Goal: Transaction & Acquisition: Purchase product/service

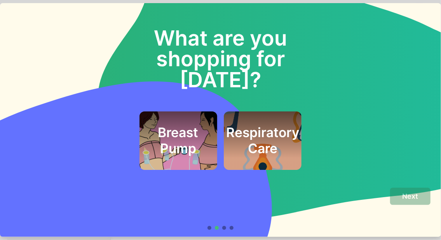
click at [266, 124] on h2 "Respiratory Care" at bounding box center [262, 139] width 73 height 31
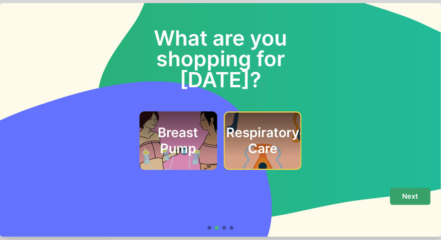
click at [411, 196] on p "Next" at bounding box center [411, 196] width 16 height 9
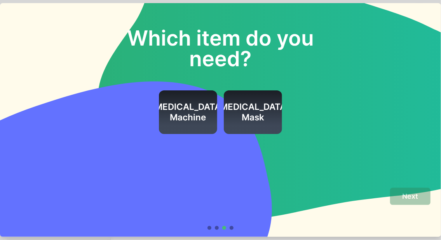
click at [194, 112] on h2 "CPAP Machine" at bounding box center [188, 111] width 73 height 21
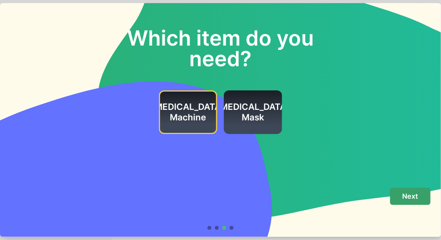
click at [407, 203] on button "Next" at bounding box center [410, 195] width 40 height 17
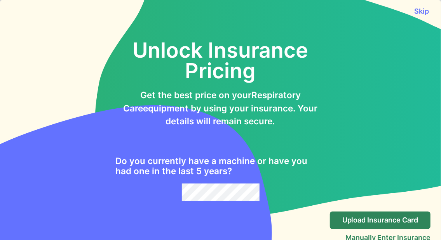
scroll to position [21, 0]
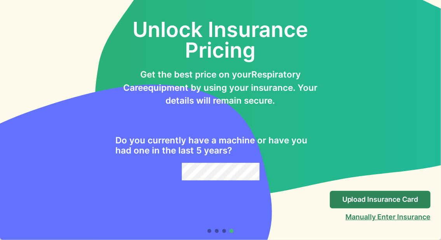
click at [411, 219] on button "Manually Enter Insurance" at bounding box center [388, 216] width 85 height 8
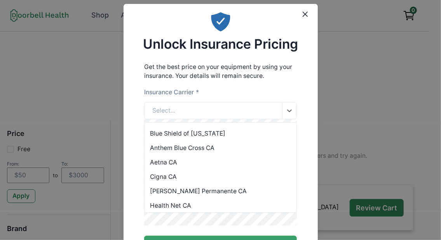
scroll to position [26, 0]
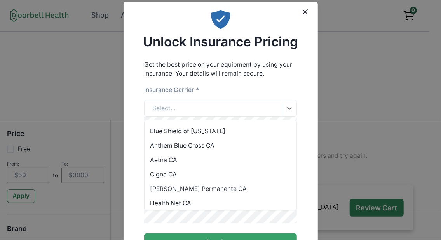
click at [152, 177] on div "Cigna CA" at bounding box center [221, 174] width 152 height 14
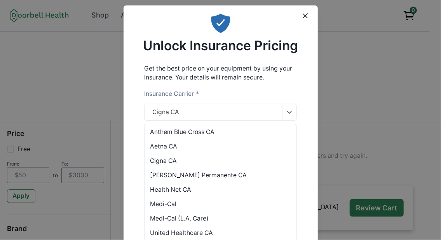
scroll to position [49, 0]
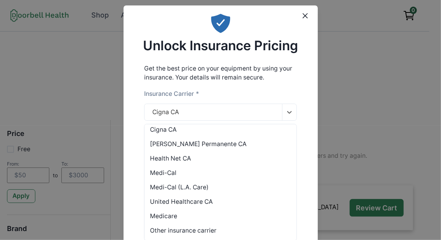
click at [152, 218] on div "Medicare" at bounding box center [221, 215] width 152 height 14
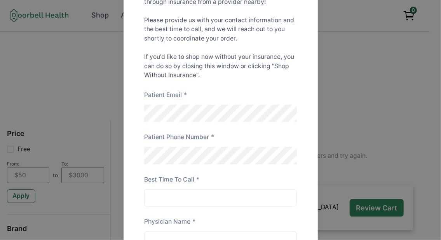
scroll to position [177, 0]
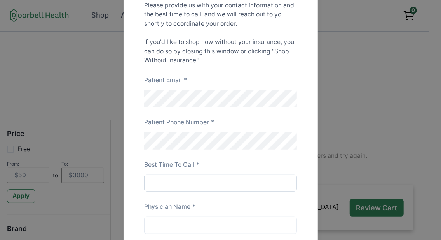
click at [229, 189] on input at bounding box center [220, 182] width 153 height 17
click at [227, 189] on input at bounding box center [220, 182] width 153 height 17
type input "9a-12p"
click at [235, 231] on input at bounding box center [220, 224] width 153 height 17
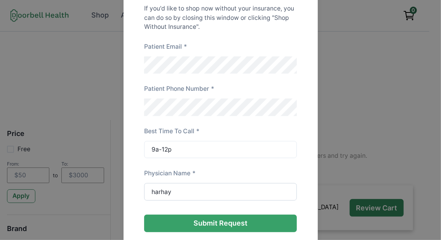
scroll to position [210, 0]
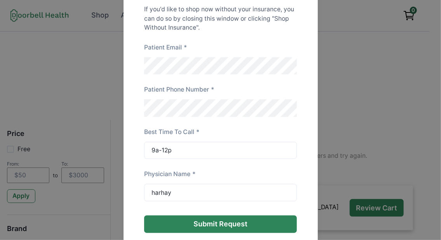
type input "harhay"
click at [258, 231] on button "Submit Request" at bounding box center [220, 223] width 153 height 17
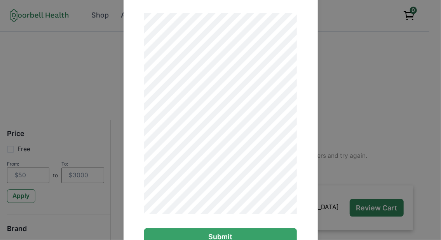
scroll to position [150, 0]
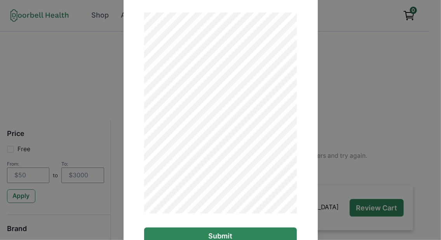
click at [166, 237] on button "Submit" at bounding box center [220, 235] width 153 height 17
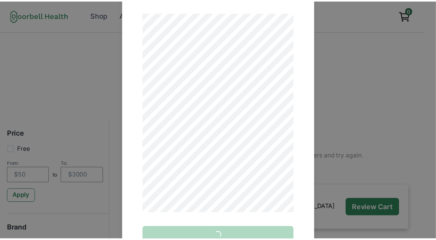
scroll to position [0, 0]
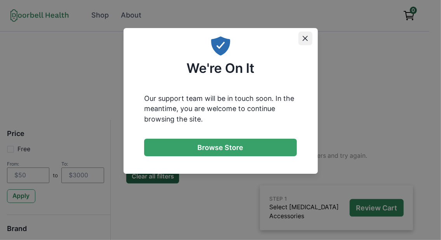
click at [306, 38] on icon "Close" at bounding box center [305, 38] width 5 height 5
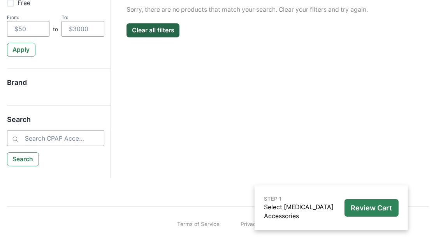
scroll to position [171, 0]
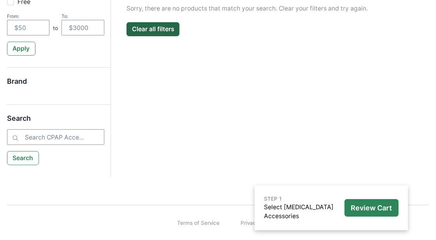
click at [378, 93] on div "CPAP Accessories Filter Clear all Price Free From: to To: Apply Brand Apply Bra…" at bounding box center [270, 50] width 318 height 156
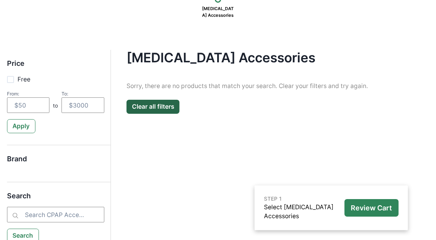
scroll to position [94, 0]
click at [146, 112] on button "Clear all filters" at bounding box center [152, 107] width 53 height 14
click at [383, 207] on p "Review Cart" at bounding box center [370, 207] width 41 height 9
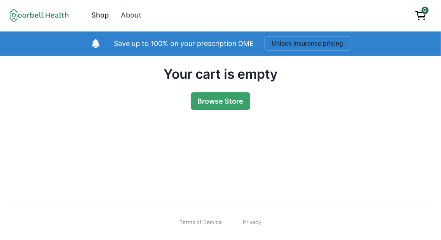
click at [100, 16] on div "Shop" at bounding box center [99, 15] width 17 height 10
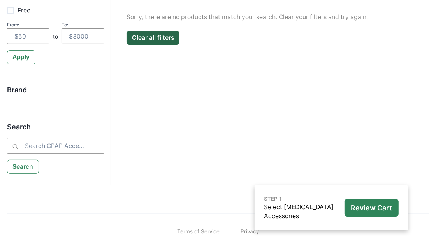
scroll to position [171, 0]
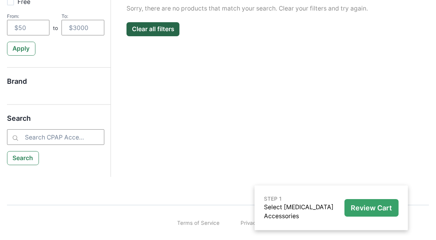
click at [378, 212] on button "Review Cart" at bounding box center [371, 207] width 54 height 17
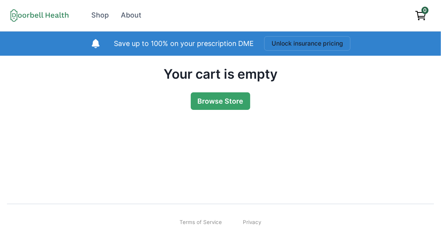
click at [426, 15] on icon "View cart" at bounding box center [421, 15] width 12 height 12
click at [231, 99] on link "Browse Store" at bounding box center [221, 100] width 60 height 17
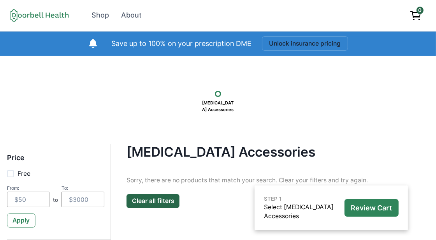
click at [33, 21] on icon at bounding box center [39, 15] width 58 height 13
click at [97, 17] on div "Shop" at bounding box center [99, 15] width 17 height 10
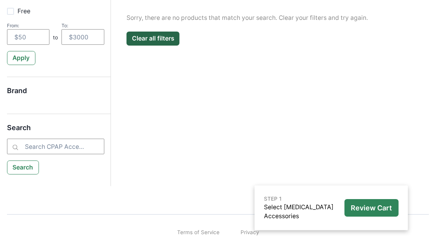
scroll to position [155, 0]
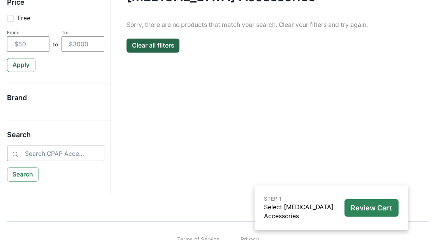
click at [31, 156] on input "search" at bounding box center [55, 153] width 97 height 16
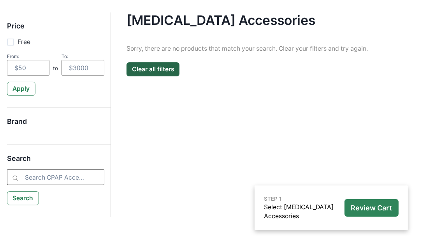
scroll to position [133, 0]
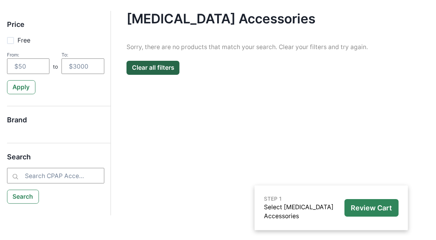
click at [16, 121] on h5 "Brand" at bounding box center [55, 123] width 97 height 16
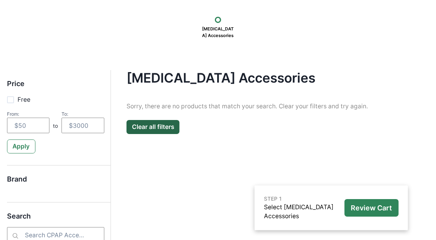
scroll to position [74, 0]
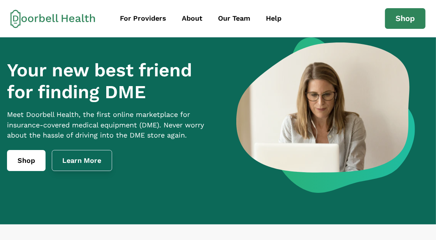
click at [77, 170] on link "Learn More" at bounding box center [82, 160] width 61 height 21
click at [31, 170] on link "Shop" at bounding box center [26, 160] width 38 height 21
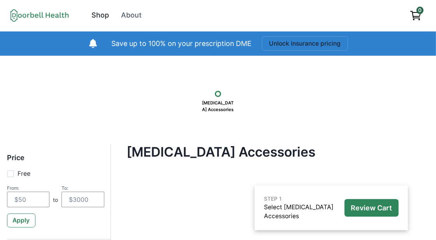
click at [99, 22] on link "Shop" at bounding box center [100, 15] width 28 height 17
click at [30, 17] on icon at bounding box center [39, 15] width 58 height 13
click at [37, 19] on icon at bounding box center [39, 15] width 58 height 13
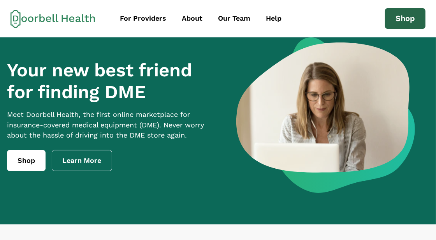
click at [406, 19] on link "Shop" at bounding box center [405, 18] width 40 height 21
